Goal: Task Accomplishment & Management: Manage account settings

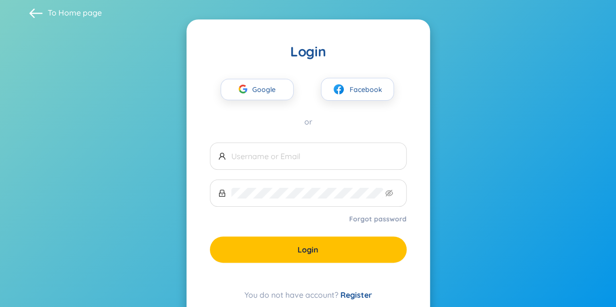
scroll to position [39, 0]
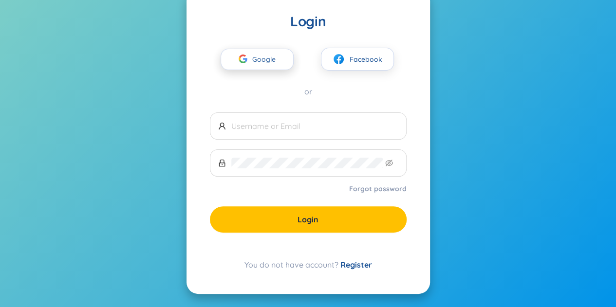
click at [254, 55] on span "Google" at bounding box center [266, 59] width 28 height 20
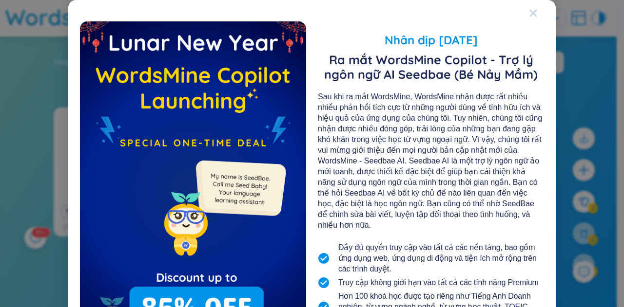
click at [530, 11] on icon "Close" at bounding box center [533, 13] width 7 height 7
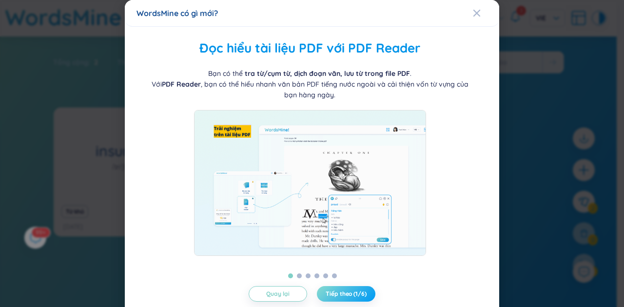
click at [351, 294] on span "Tiếp theo (1/6)" at bounding box center [345, 294] width 40 height 8
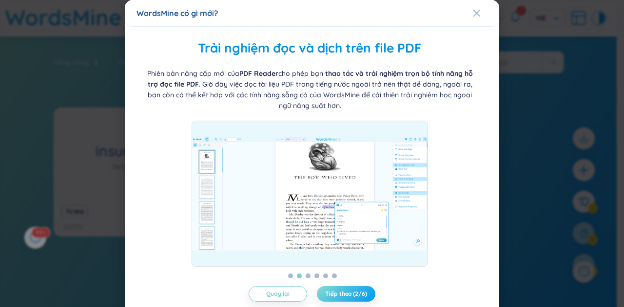
click at [351, 294] on span "Tiếp theo (2/6)" at bounding box center [345, 294] width 41 height 8
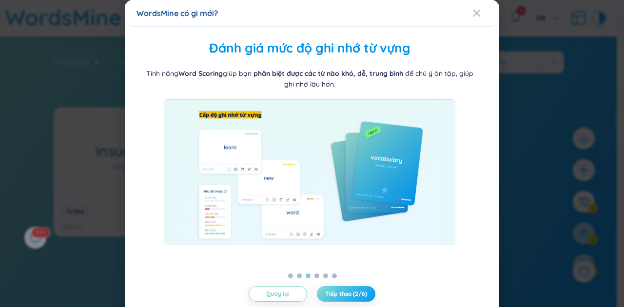
click at [351, 294] on span "Tiếp theo (2/6)" at bounding box center [345, 294] width 41 height 8
click at [473, 14] on icon "Close" at bounding box center [477, 13] width 8 height 8
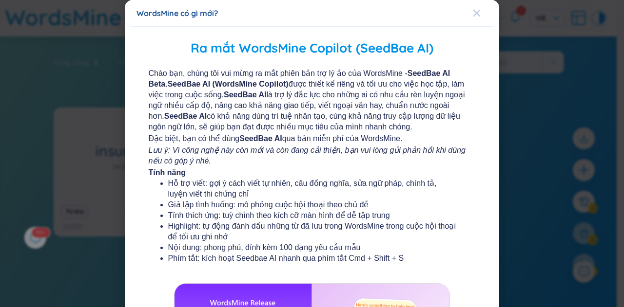
click at [473, 15] on icon "Close" at bounding box center [476, 13] width 7 height 7
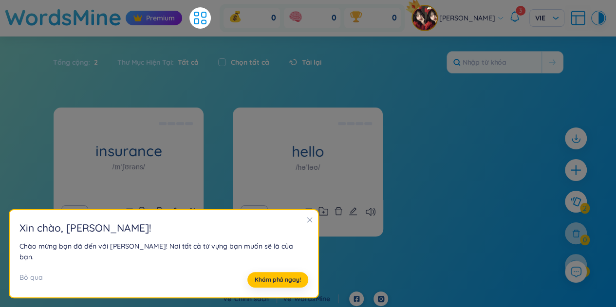
click at [282, 233] on h2 "[PERSON_NAME] , [PERSON_NAME] !" at bounding box center [163, 228] width 289 height 16
click at [306, 224] on icon "close" at bounding box center [309, 220] width 7 height 7
